Goal: Task Accomplishment & Management: Manage account settings

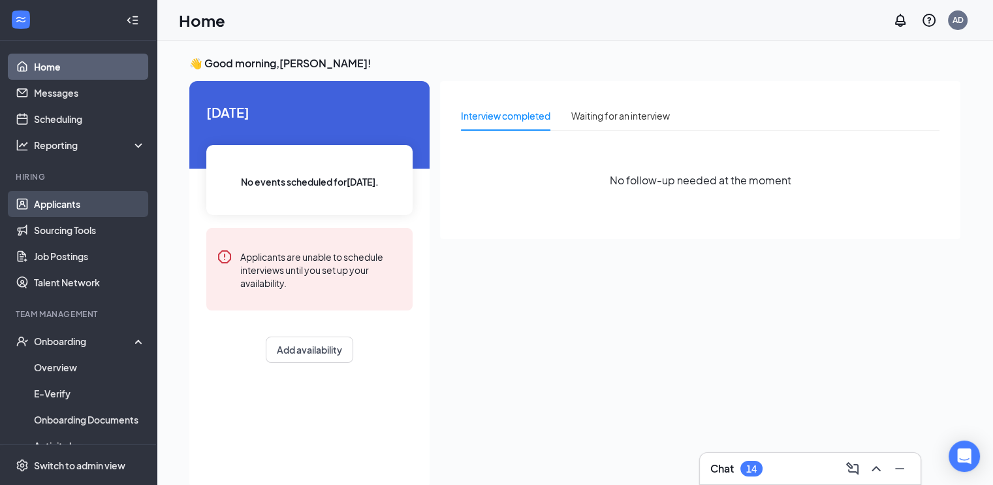
drag, startPoint x: 0, startPoint y: 0, endPoint x: 50, endPoint y: 210, distance: 215.4
click at [50, 210] on link "Applicants" at bounding box center [90, 204] width 112 height 26
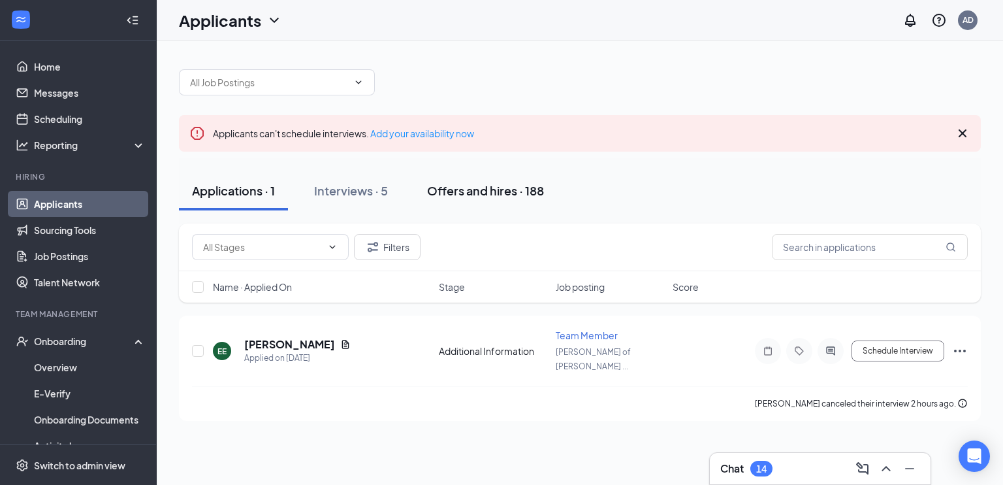
click at [454, 189] on div "Offers and hires · 188" at bounding box center [485, 190] width 117 height 16
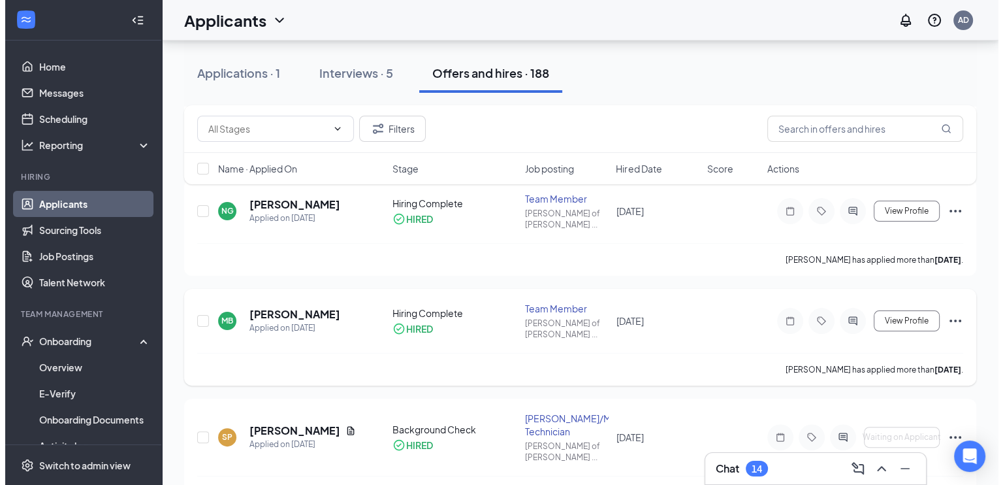
scroll to position [326, 0]
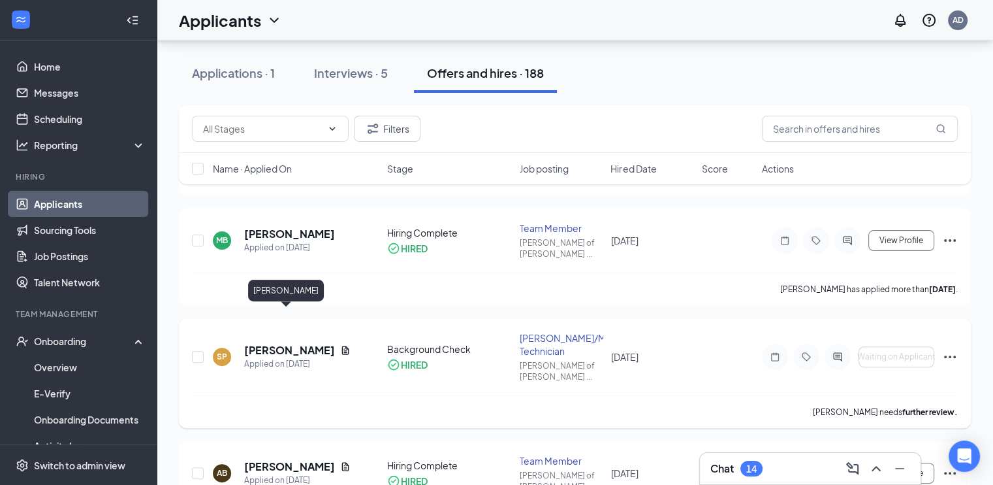
click at [275, 343] on h5 "[PERSON_NAME]" at bounding box center [289, 350] width 91 height 14
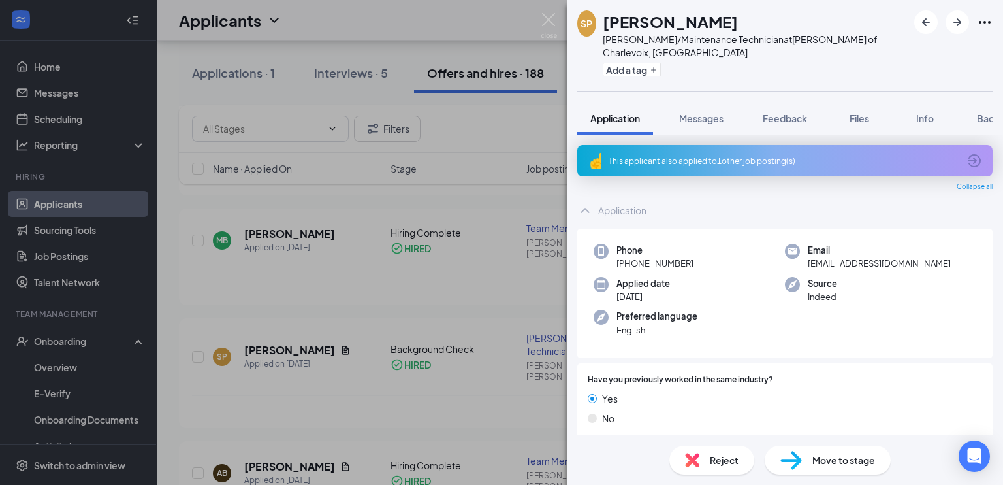
click at [993, 104] on div "Application Messages Feedback Files Info Background" at bounding box center [785, 118] width 436 height 33
click at [988, 112] on span "Background" at bounding box center [1004, 118] width 54 height 12
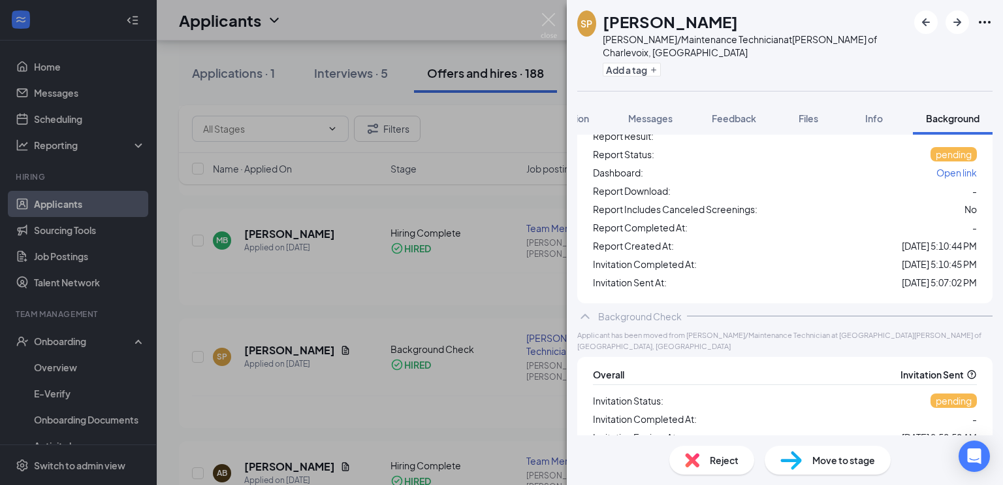
scroll to position [150, 0]
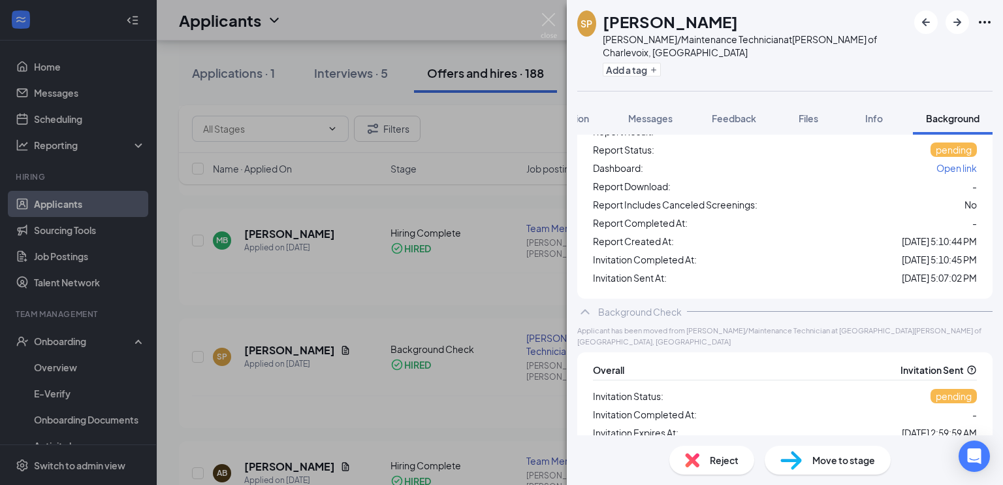
click at [951, 162] on span "Open link" at bounding box center [956, 168] width 40 height 12
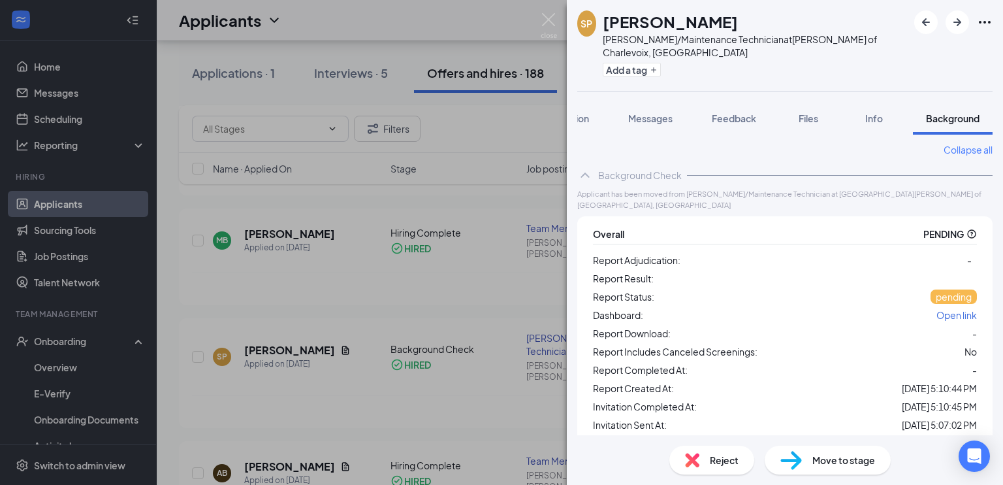
scroll to position [0, 0]
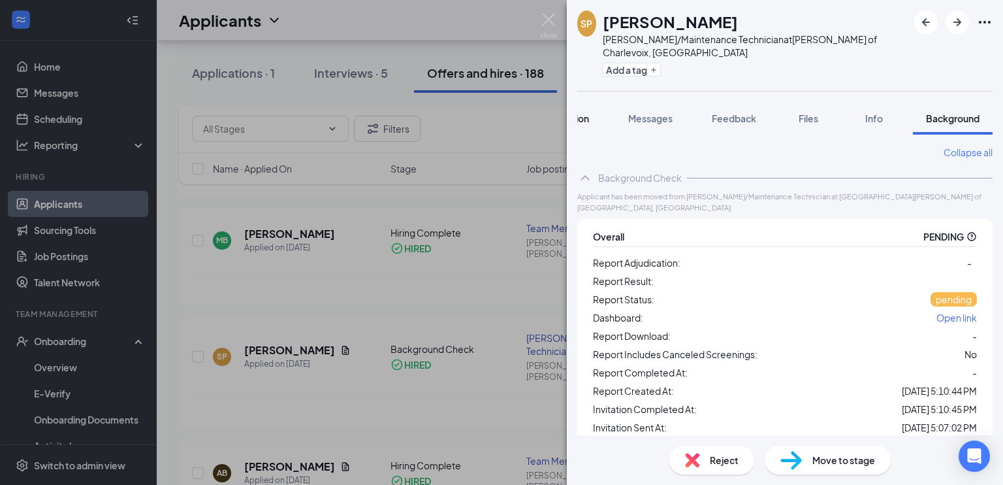
click at [589, 106] on button "Application" at bounding box center [564, 118] width 76 height 33
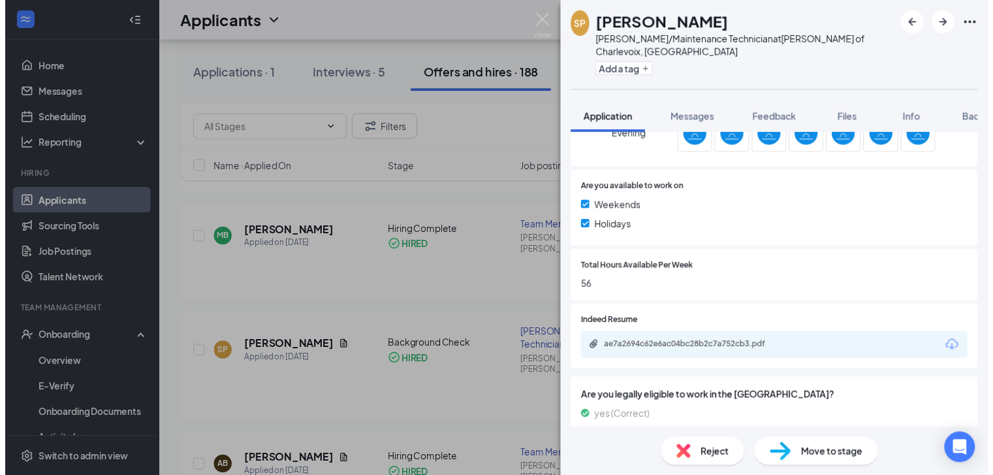
scroll to position [541, 0]
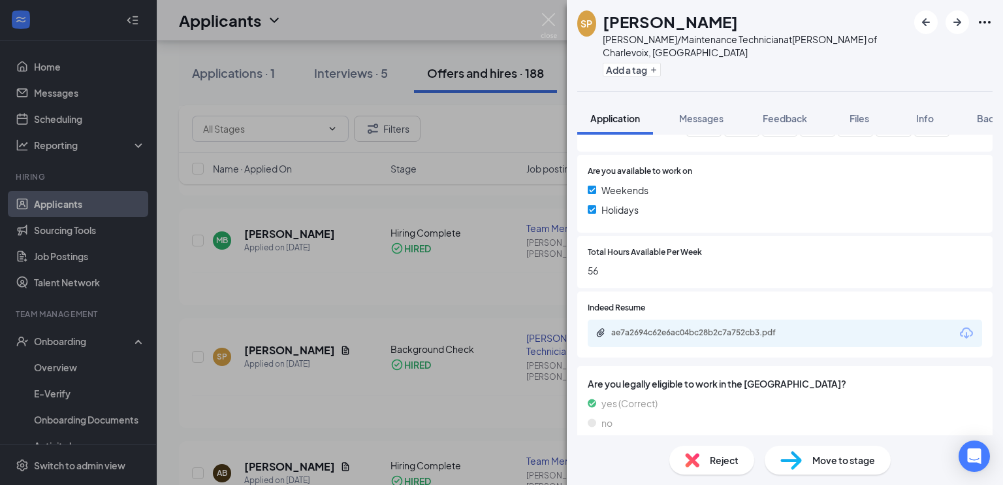
click at [378, 279] on div "SP [PERSON_NAME]/Maintenance Technician at [GEOGRAPHIC_DATA][PERSON_NAME] of Ch…" at bounding box center [501, 242] width 1003 height 485
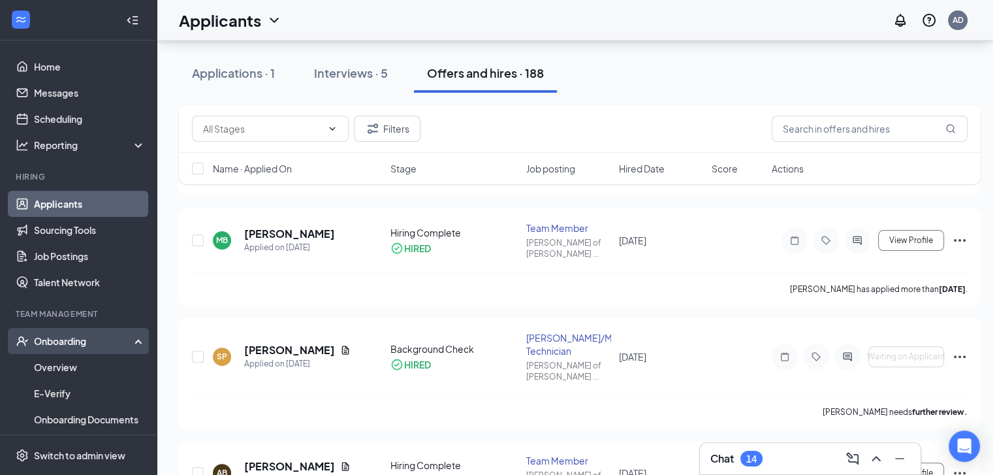
click at [76, 342] on div "Onboarding" at bounding box center [84, 340] width 101 height 13
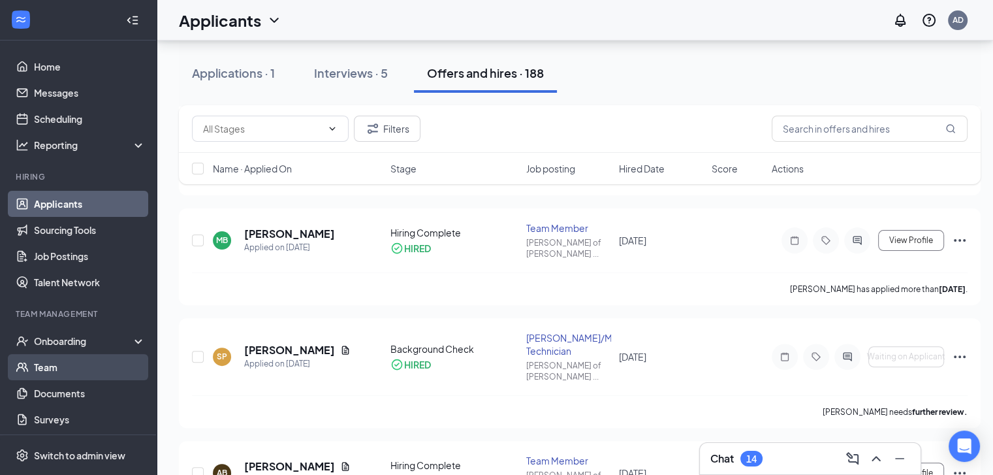
click at [68, 367] on link "Team" at bounding box center [90, 367] width 112 height 26
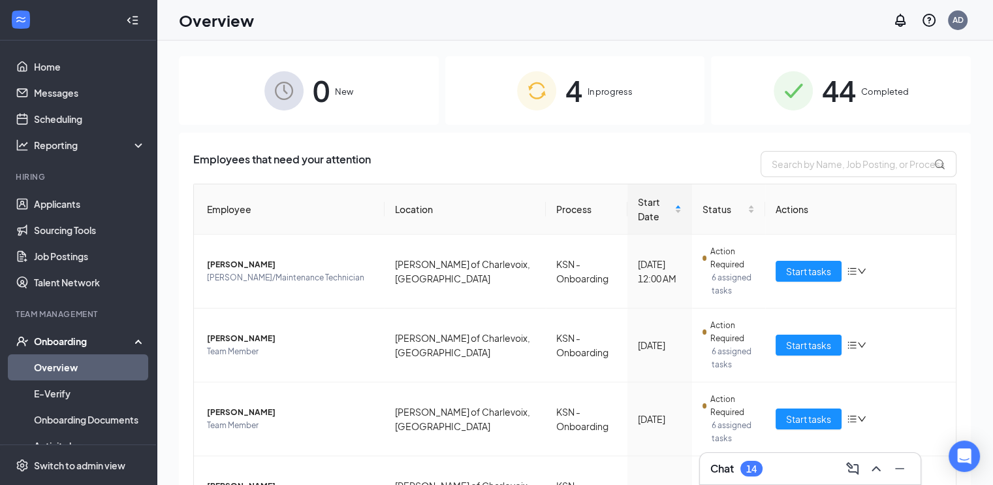
click at [588, 91] on span "In progress" at bounding box center [610, 91] width 45 height 13
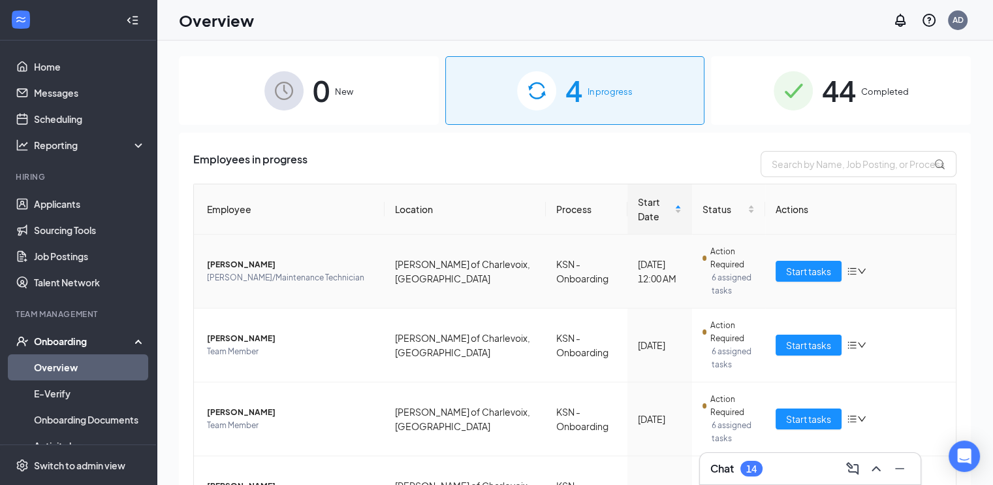
scroll to position [74, 0]
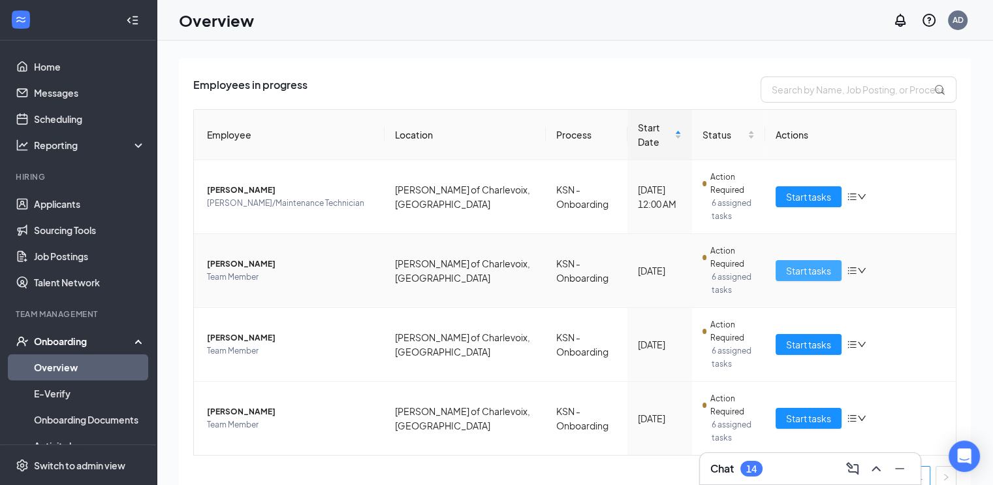
click at [808, 263] on span "Start tasks" at bounding box center [808, 270] width 45 height 14
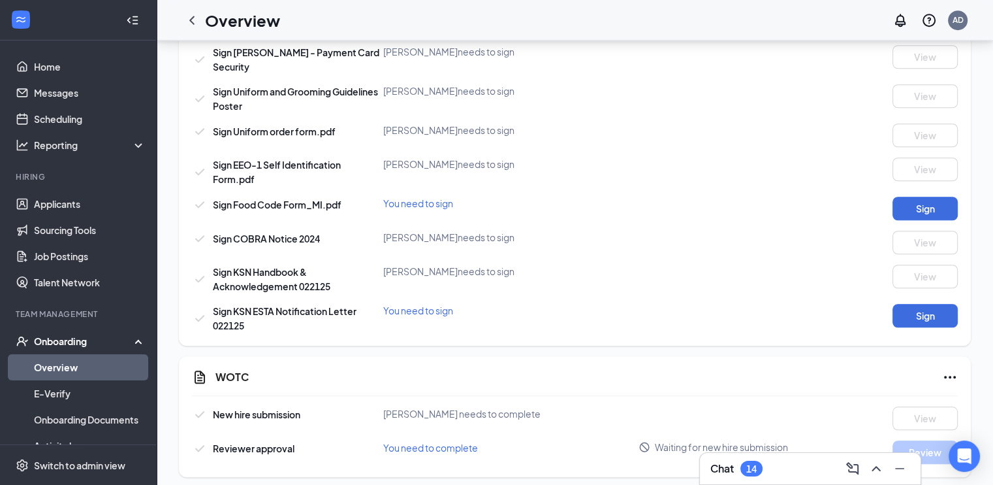
scroll to position [1028, 0]
click at [52, 366] on link "Overview" at bounding box center [90, 367] width 112 height 26
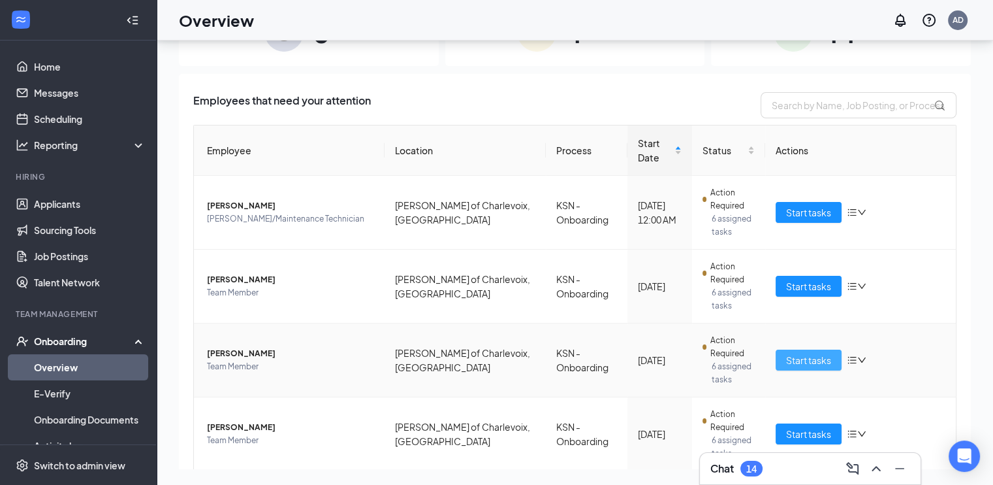
click at [786, 353] on span "Start tasks" at bounding box center [808, 360] width 45 height 14
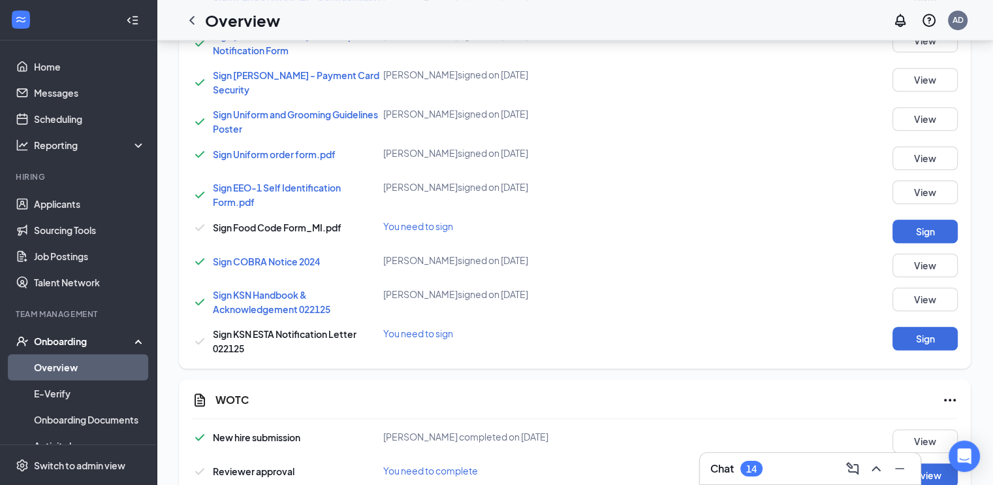
scroll to position [1028, 0]
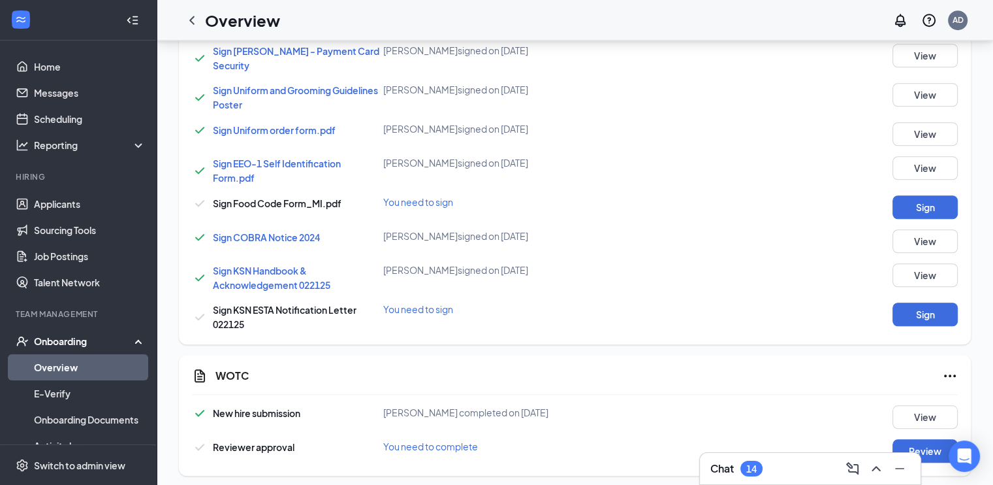
click at [55, 368] on link "Overview" at bounding box center [90, 367] width 112 height 26
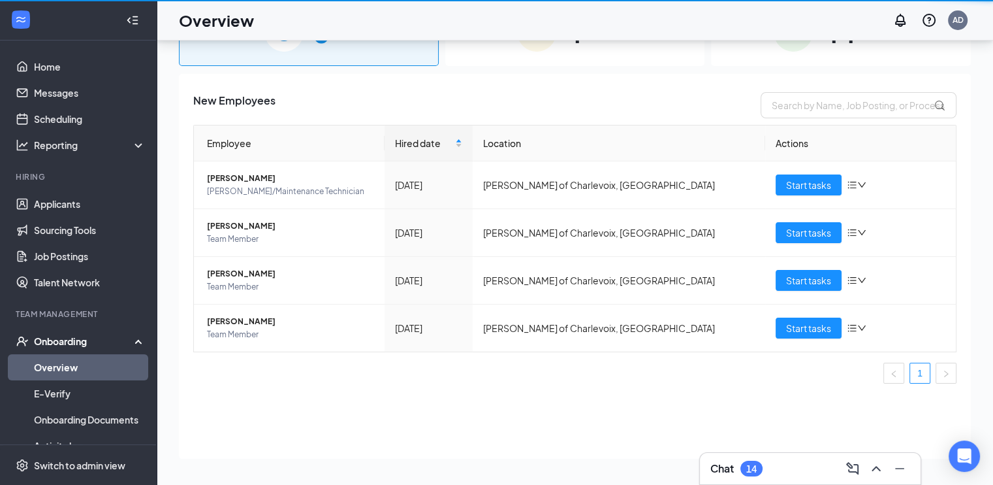
scroll to position [59, 0]
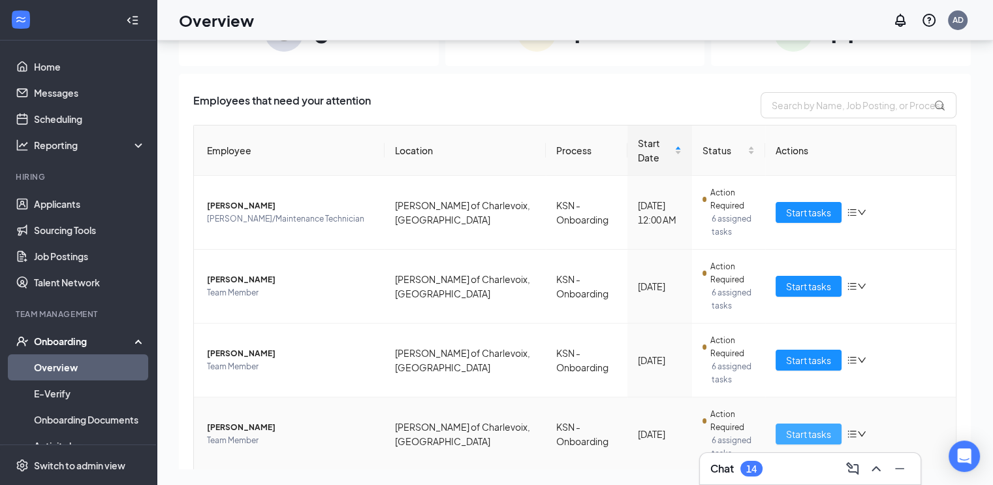
click at [788, 426] on span "Start tasks" at bounding box center [808, 433] width 45 height 14
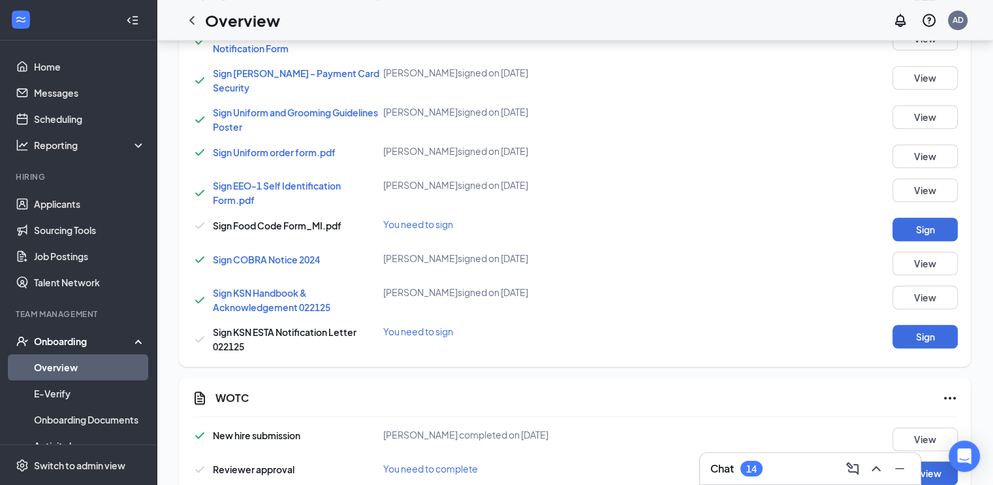
scroll to position [1043, 0]
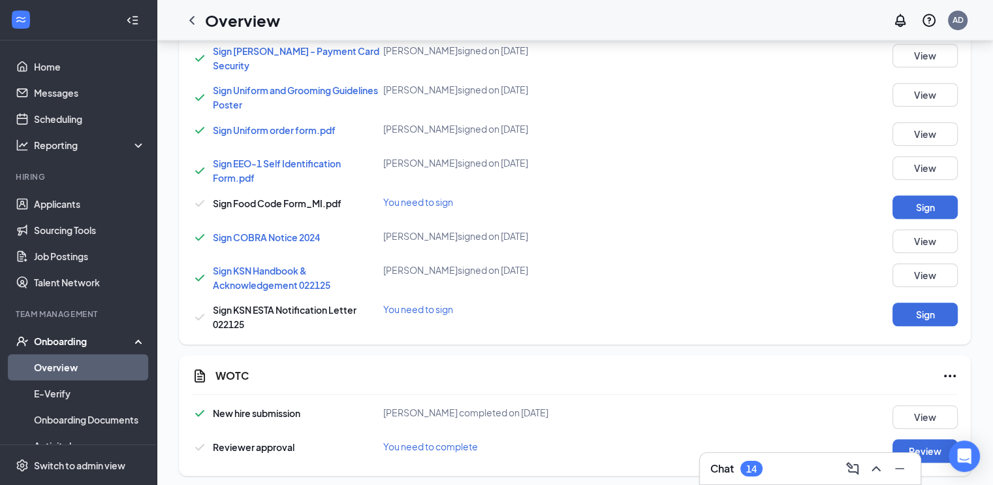
click at [63, 367] on link "Overview" at bounding box center [90, 367] width 112 height 26
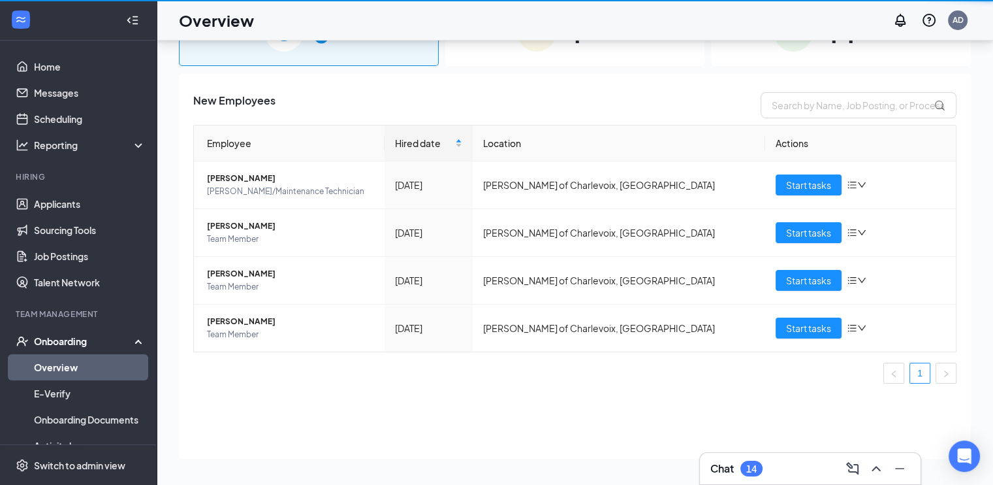
scroll to position [59, 0]
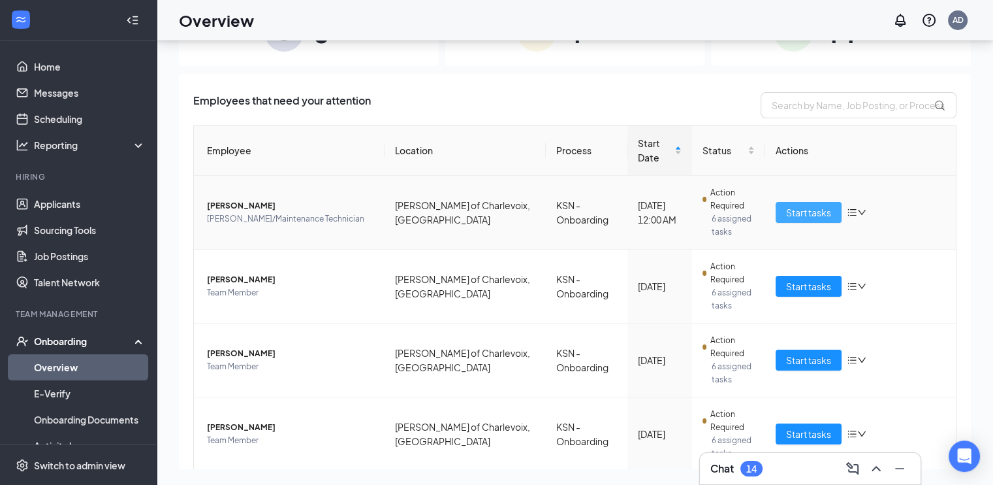
click at [793, 205] on span "Start tasks" at bounding box center [808, 212] width 45 height 14
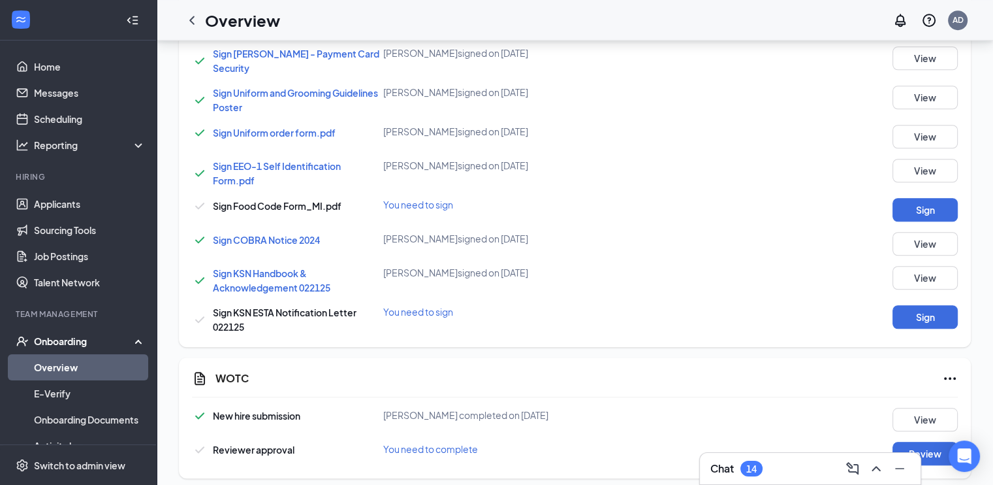
scroll to position [1043, 0]
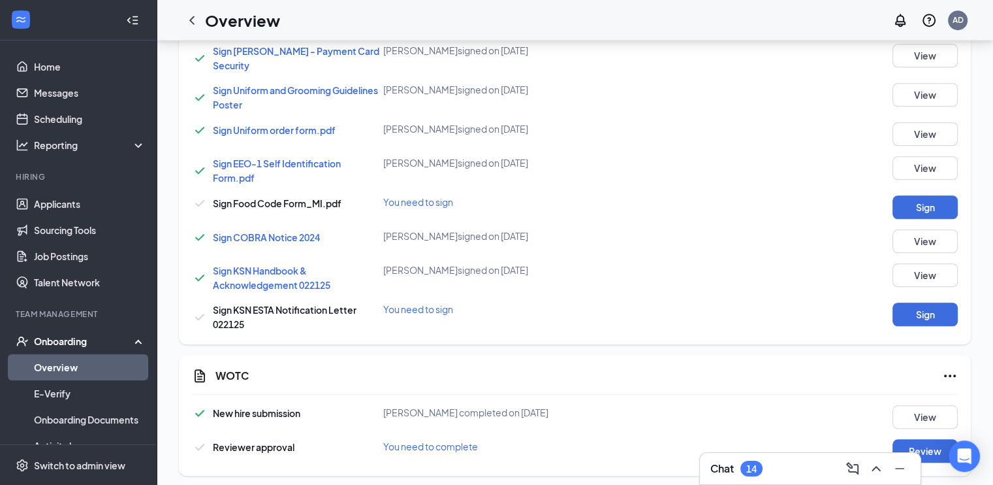
click at [61, 366] on link "Overview" at bounding box center [90, 367] width 112 height 26
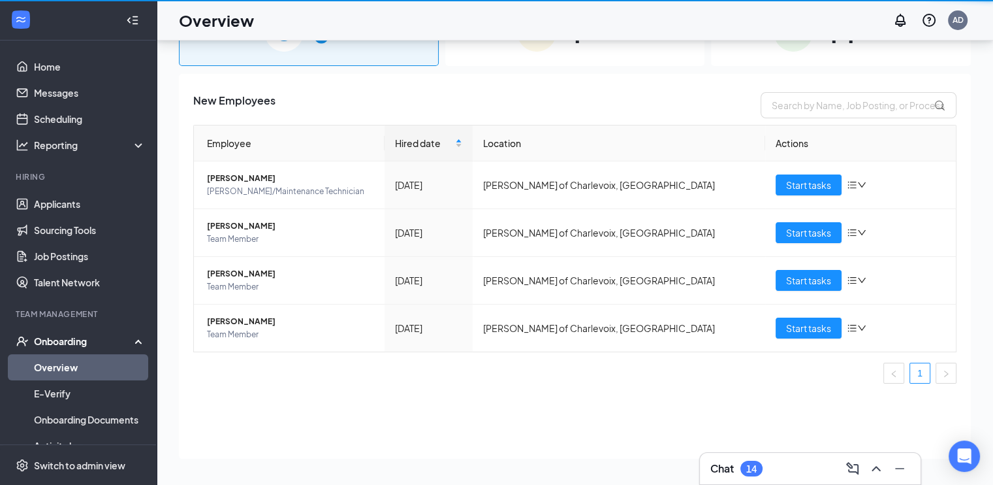
scroll to position [59, 0]
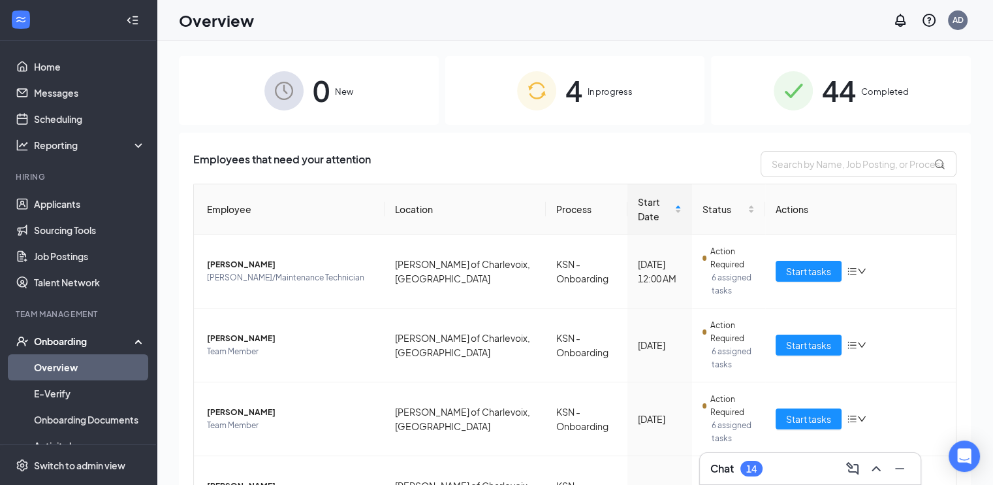
click at [611, 102] on div "4 In progress" at bounding box center [575, 90] width 260 height 69
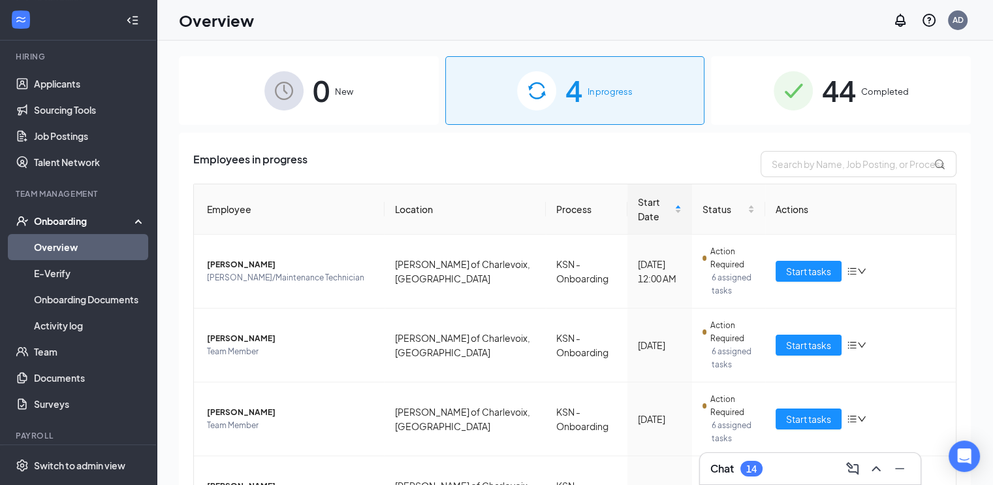
scroll to position [131, 0]
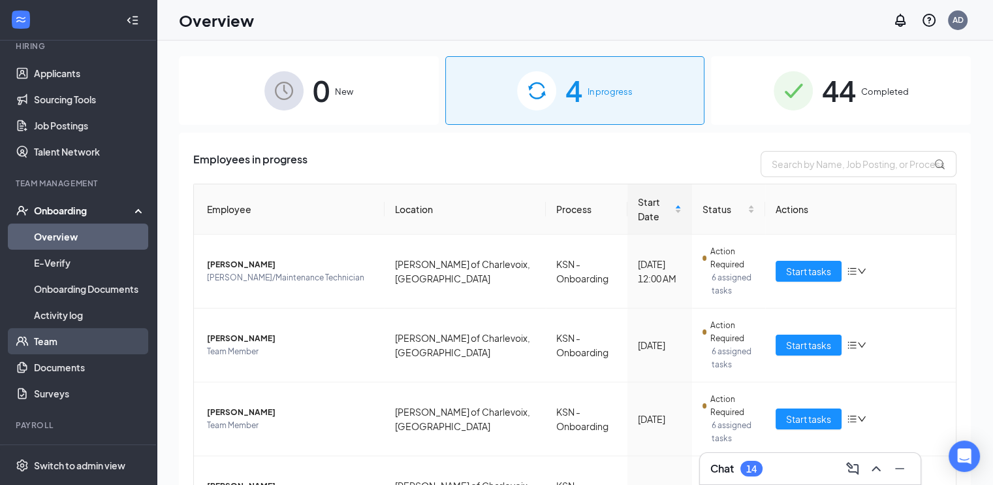
click at [52, 345] on link "Team" at bounding box center [90, 341] width 112 height 26
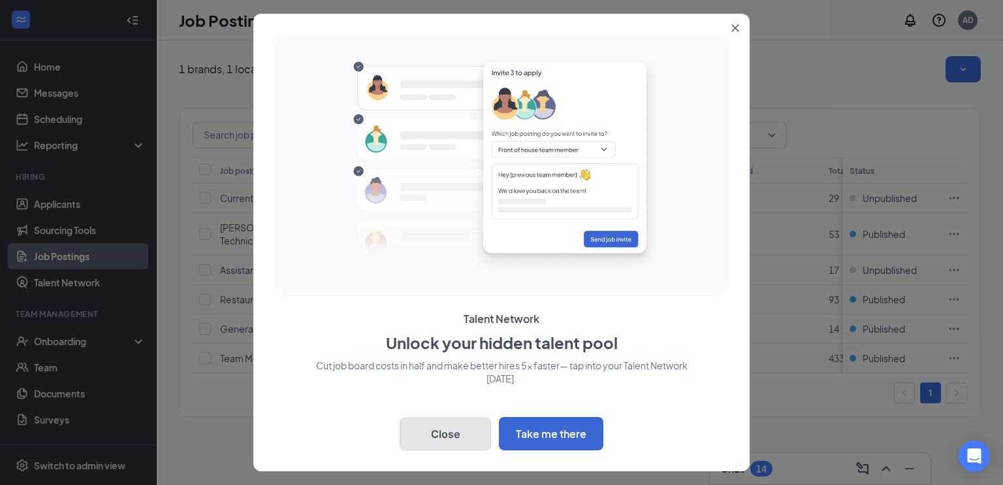
click at [451, 433] on button "Close" at bounding box center [445, 433] width 91 height 33
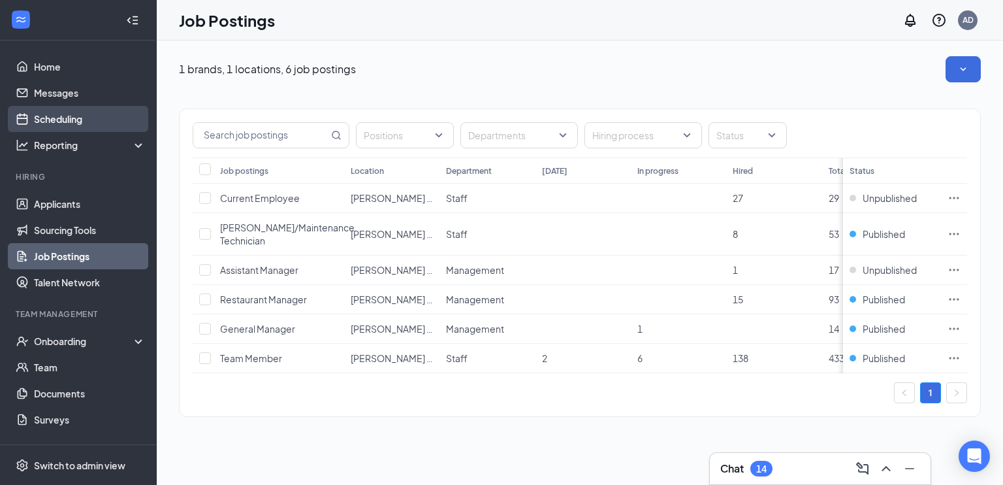
click at [72, 125] on link "Scheduling" at bounding box center [90, 119] width 112 height 26
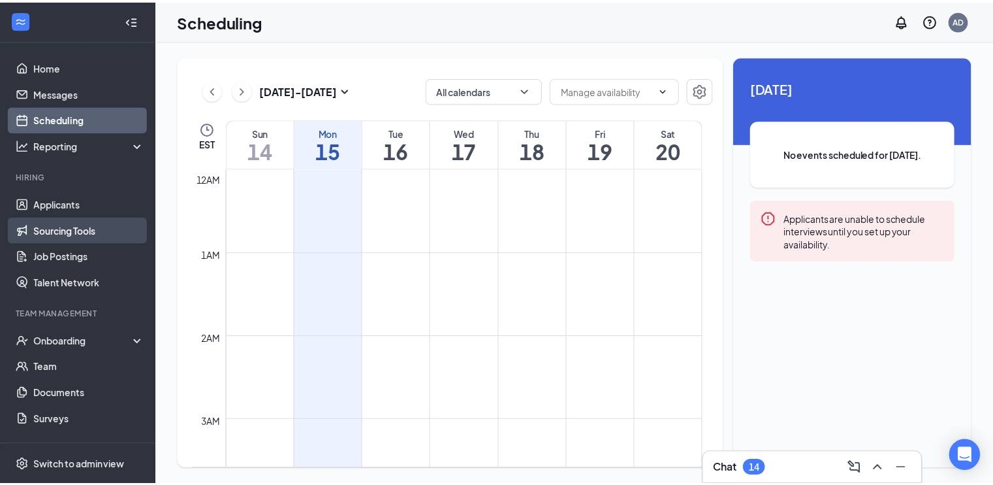
scroll to position [642, 0]
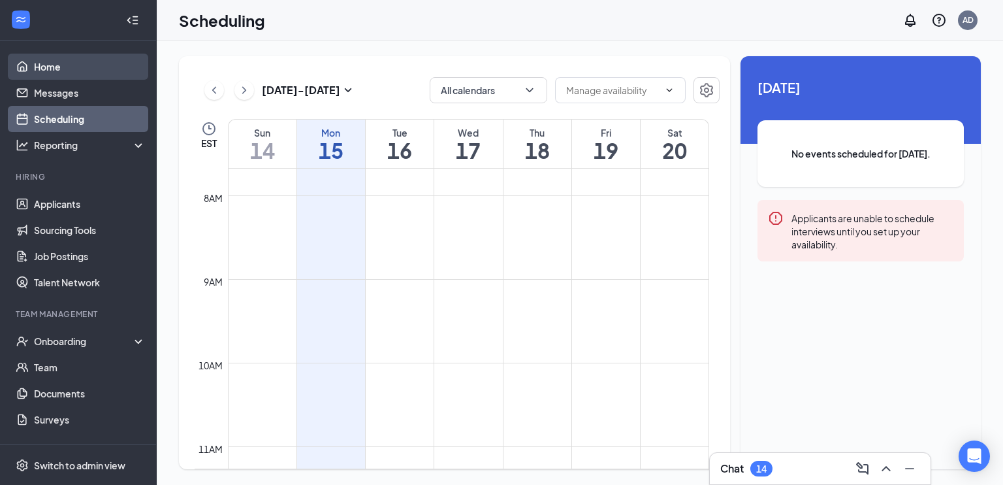
click at [49, 64] on link "Home" at bounding box center [90, 67] width 112 height 26
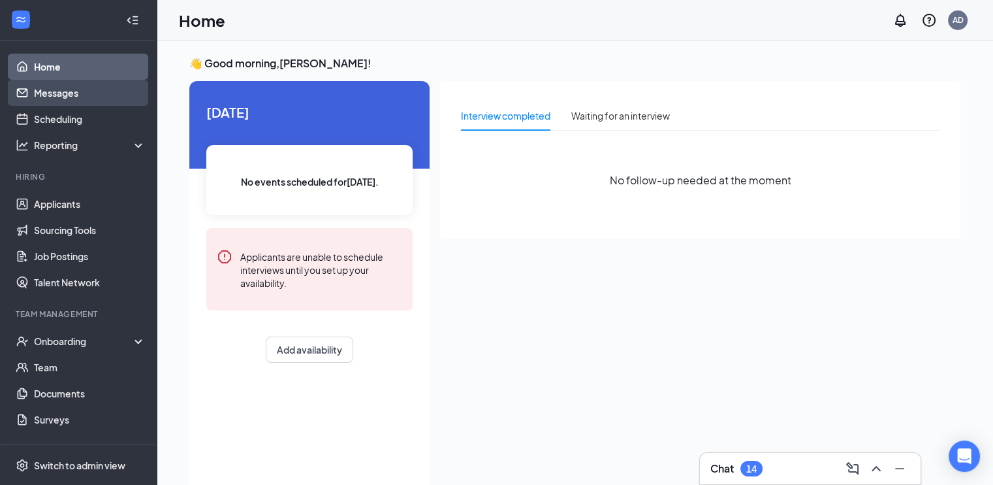
click at [48, 98] on link "Messages" at bounding box center [90, 93] width 112 height 26
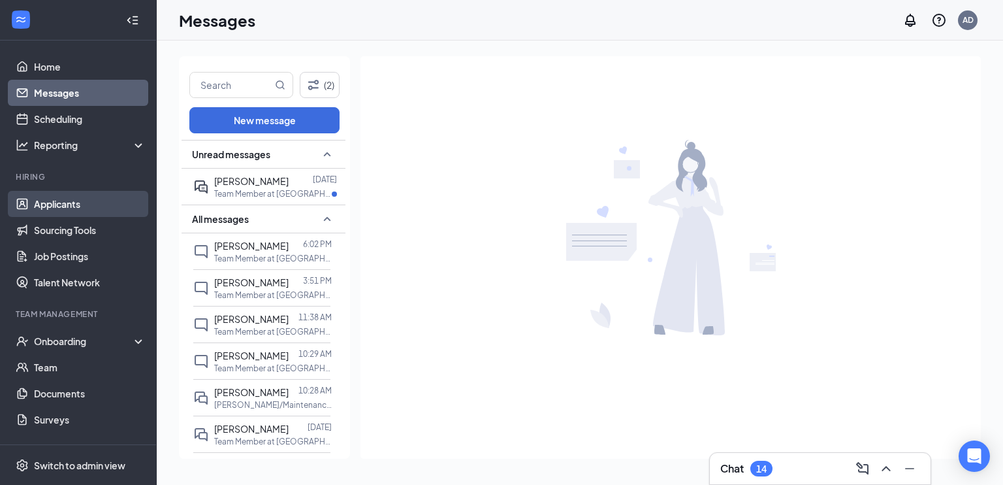
click at [43, 210] on link "Applicants" at bounding box center [90, 204] width 112 height 26
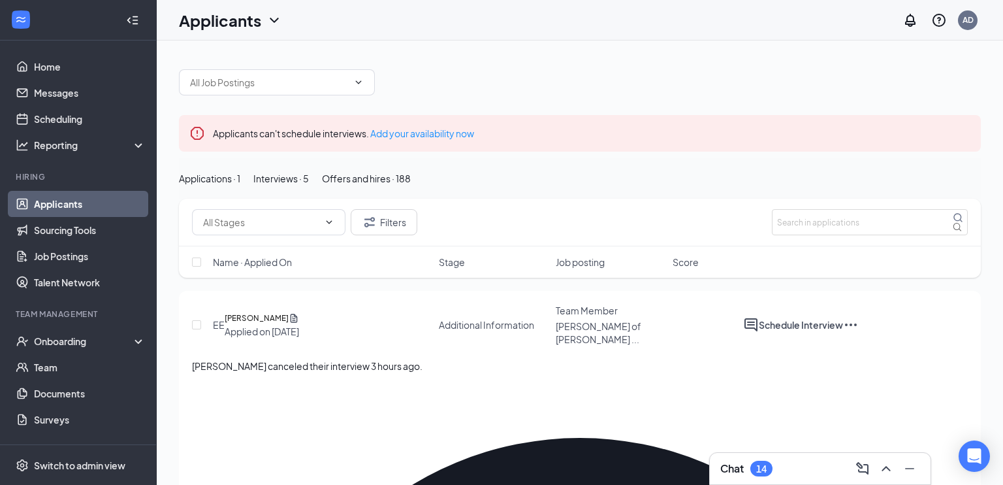
click at [309, 185] on div "Interviews · 5" at bounding box center [281, 178] width 56 height 14
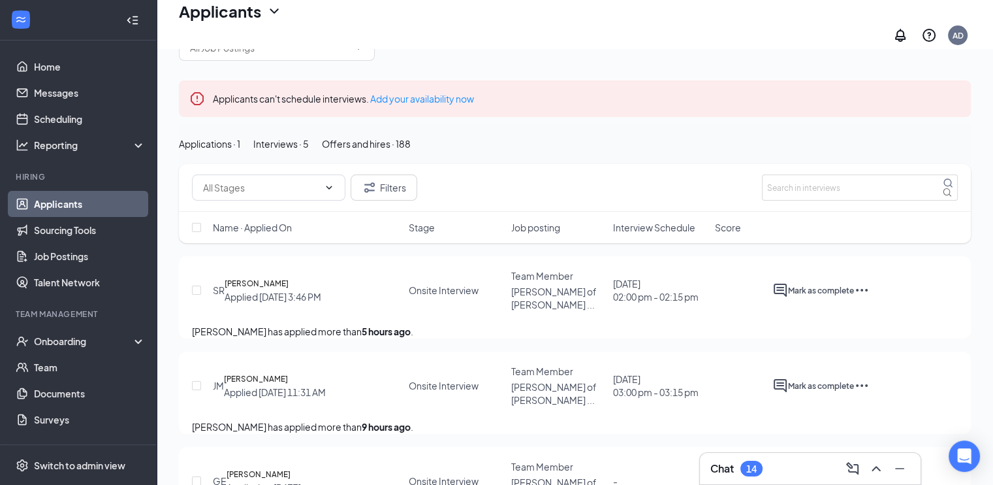
scroll to position [65, 0]
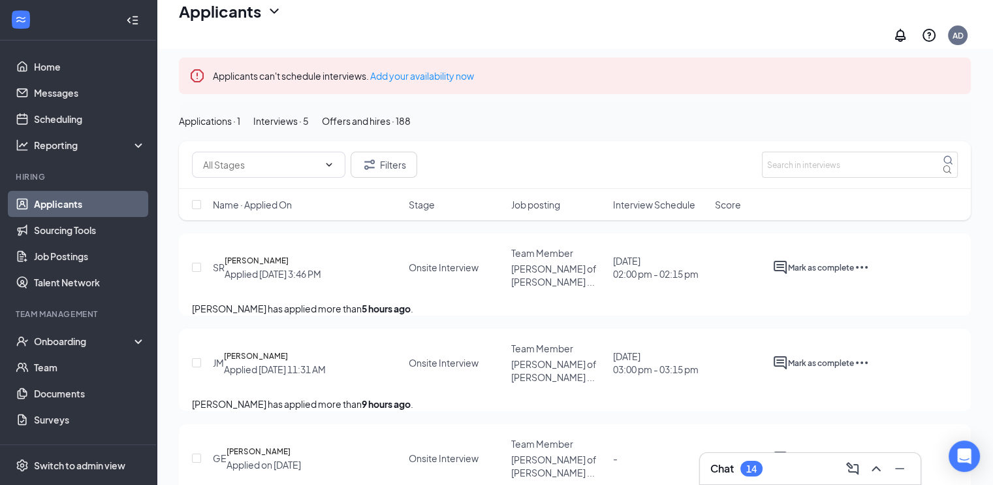
click at [240, 128] on div "Applications · 1" at bounding box center [209, 121] width 61 height 14
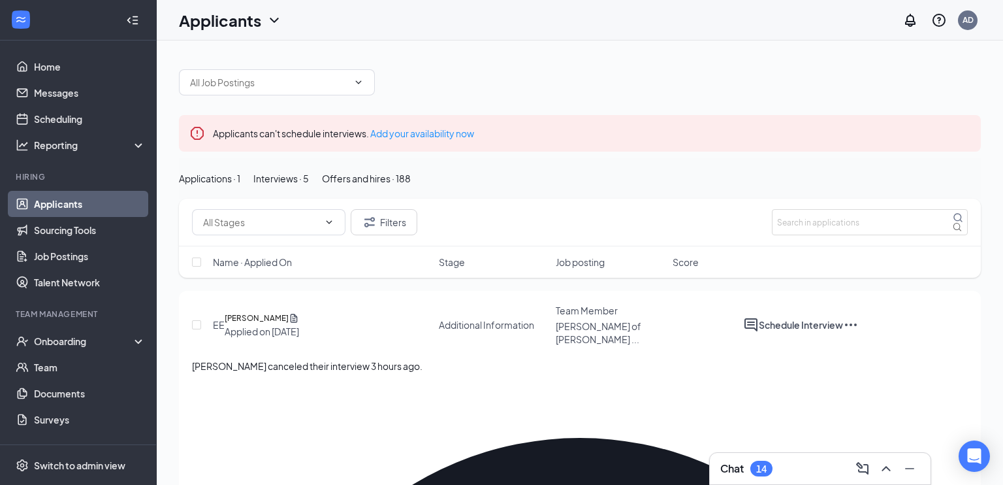
click at [309, 185] on div "Interviews · 5" at bounding box center [281, 178] width 56 height 14
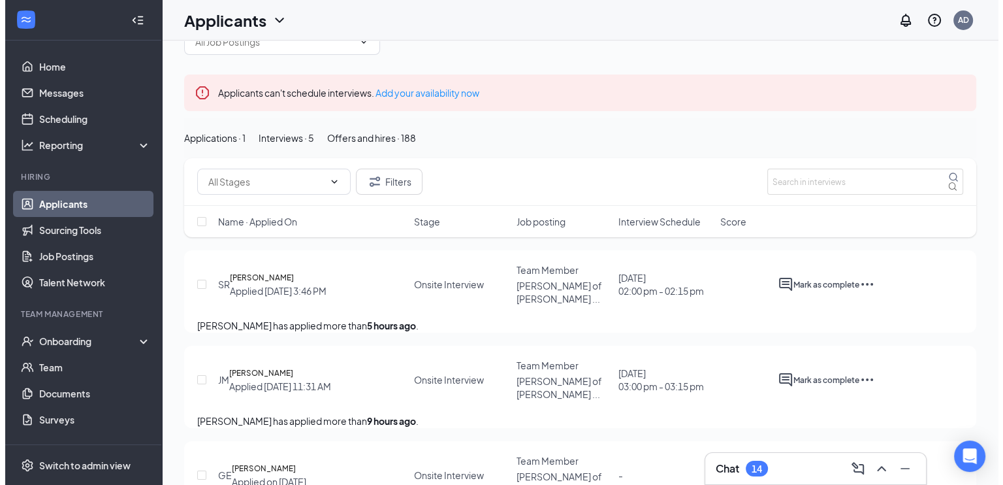
scroll to position [10, 0]
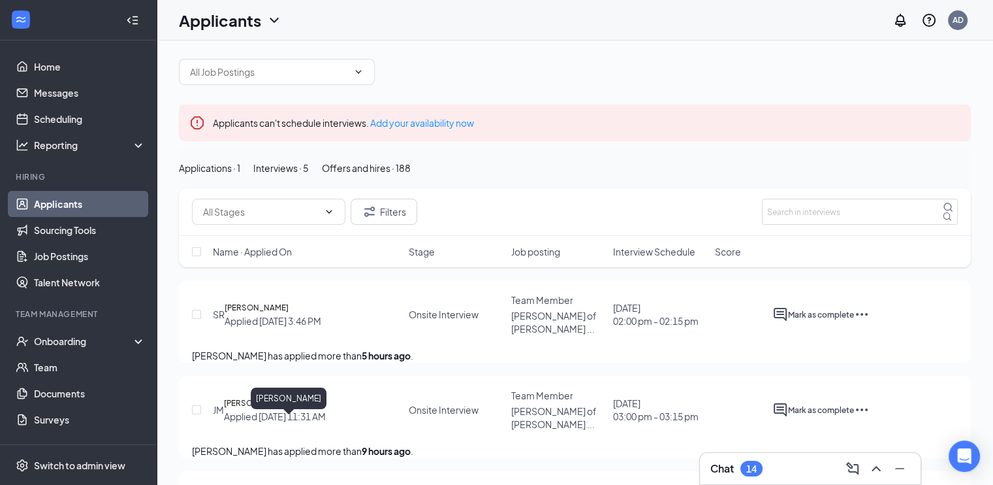
click at [288, 409] on h5 "Jason McNamara" at bounding box center [256, 402] width 64 height 13
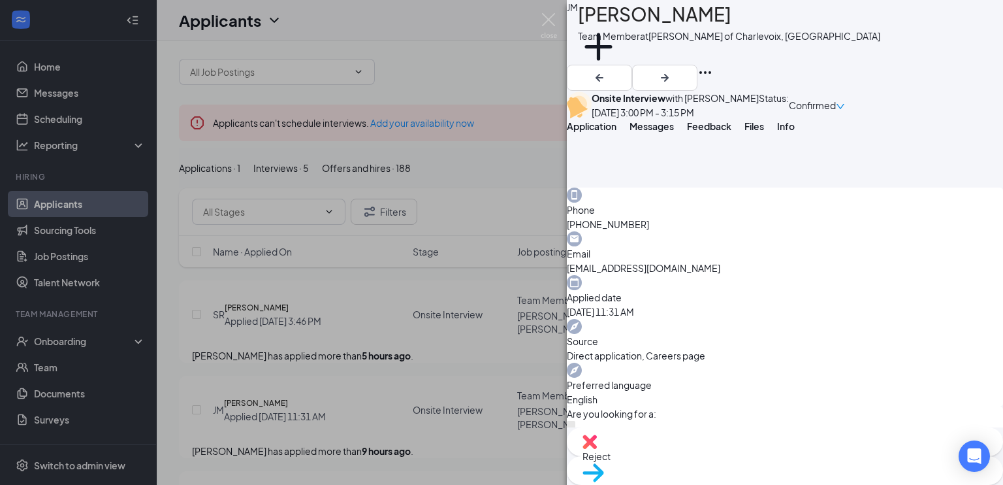
scroll to position [333, 0]
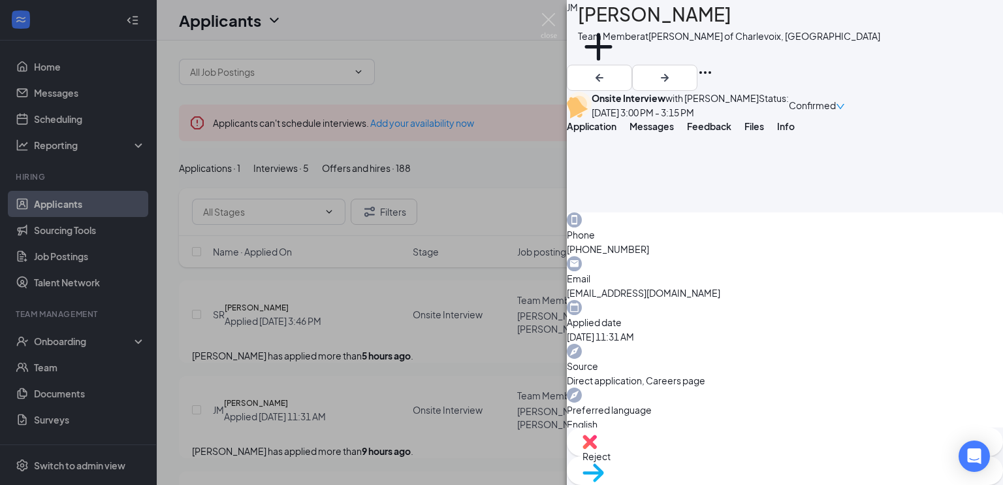
click at [764, 132] on span "Files" at bounding box center [754, 126] width 20 height 12
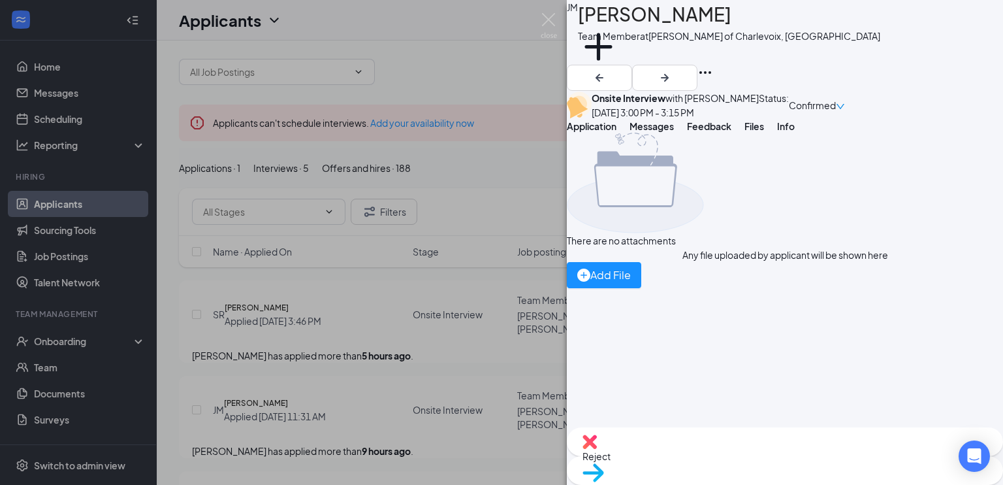
click at [372, 326] on div "JM Jason McNamara Team Member at Culver's of Charlevoix, MI Add a tag Onsite In…" at bounding box center [501, 242] width 1003 height 485
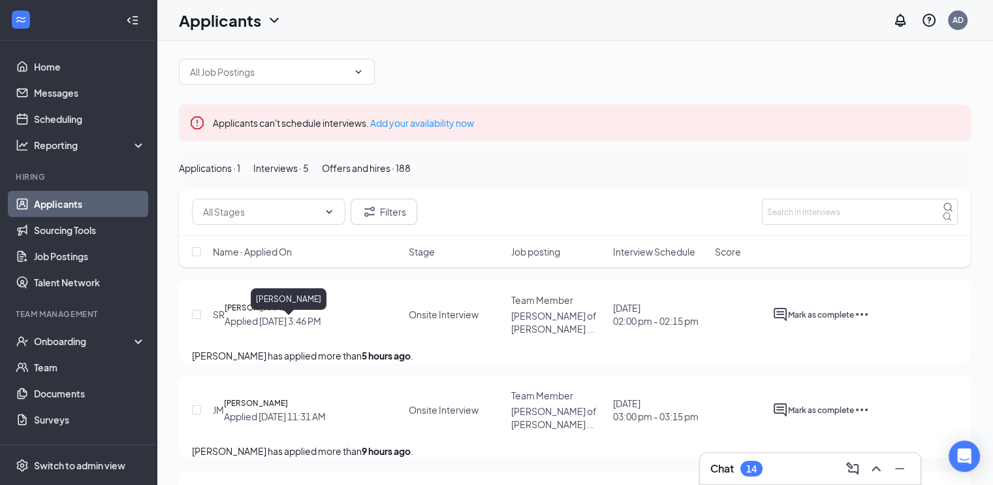
click at [289, 314] on h5 "Shannon Ramsey" at bounding box center [257, 307] width 64 height 13
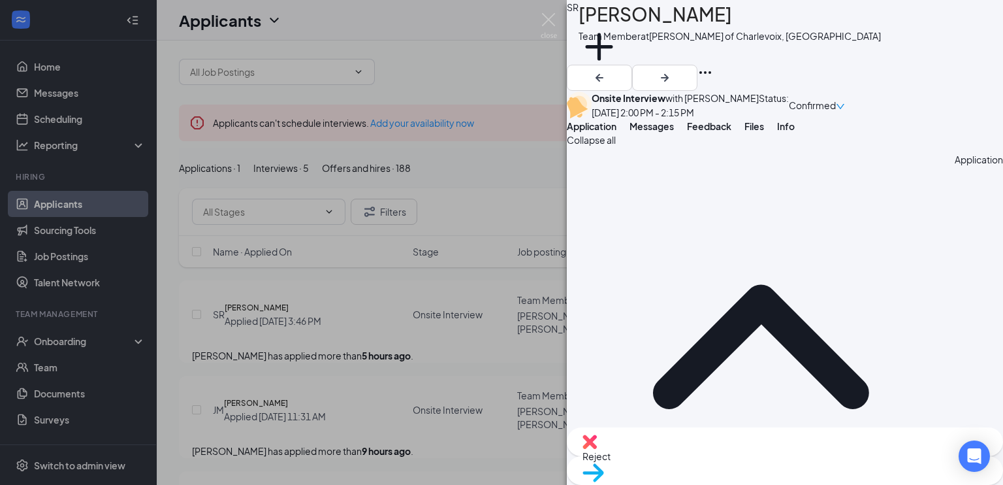
click at [764, 133] on button "Files" at bounding box center [754, 125] width 20 height 13
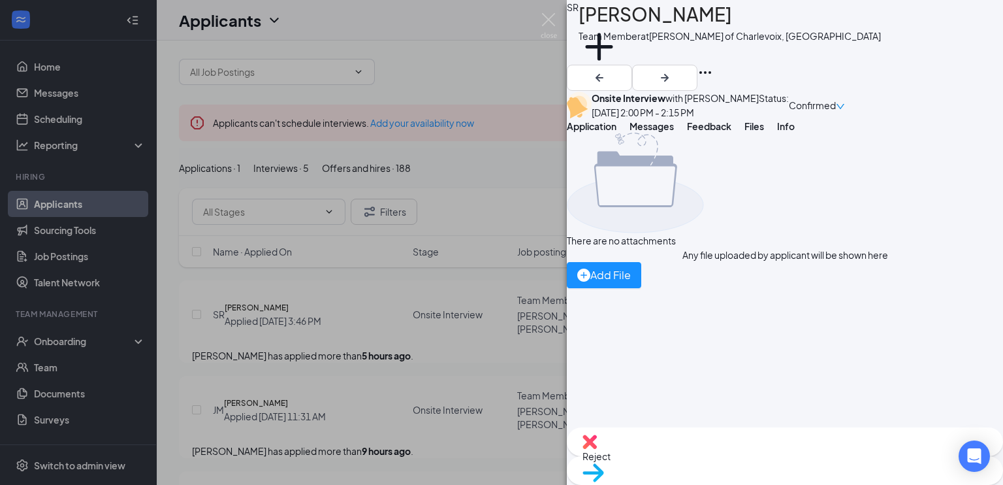
click at [407, 342] on div "SR Shannon Ramsey Team Member at Culver's of Charlevoix, MI Add a tag Onsite In…" at bounding box center [501, 242] width 1003 height 485
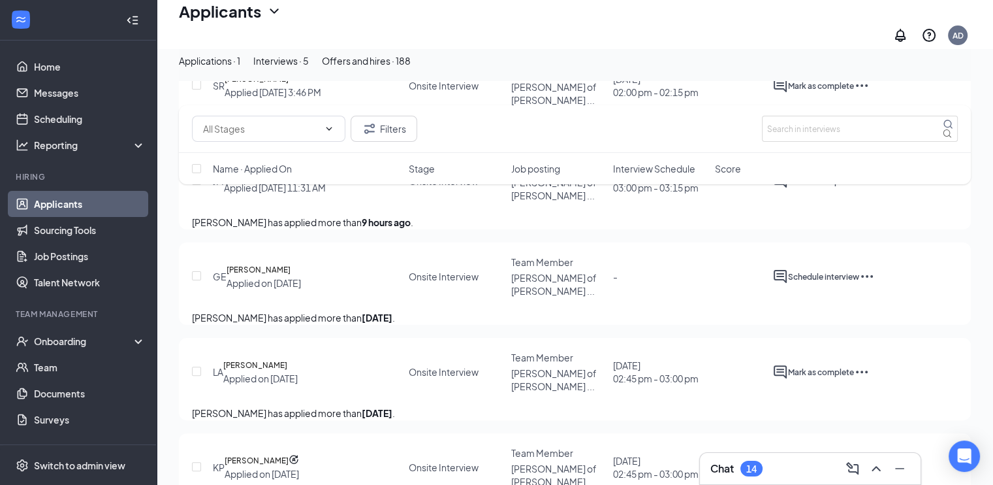
scroll to position [337, 0]
